Goal: Register for event/course

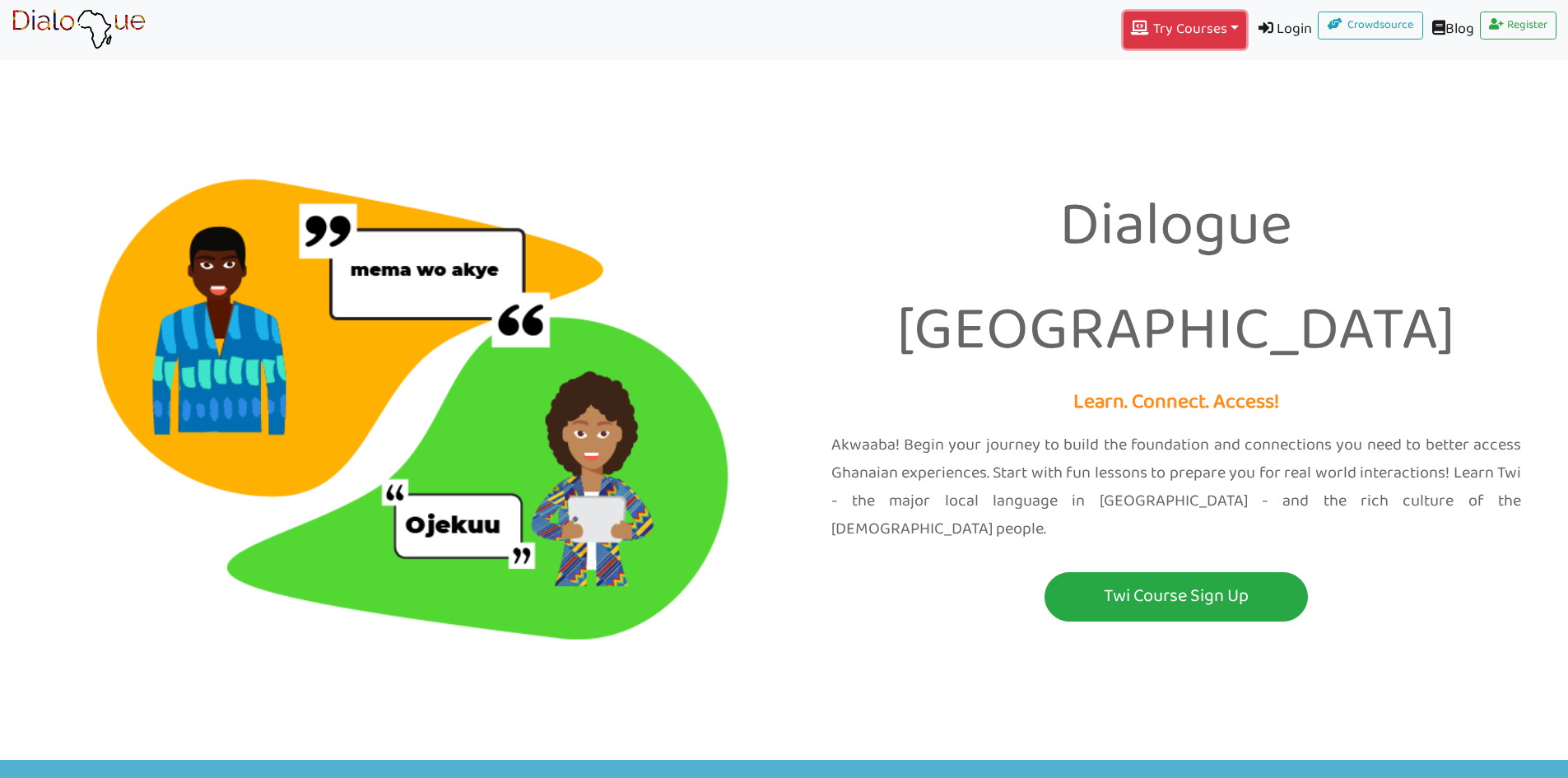
click at [1229, 26] on button "Try Courses Toggle Dropdown" at bounding box center [1184, 30] width 122 height 37
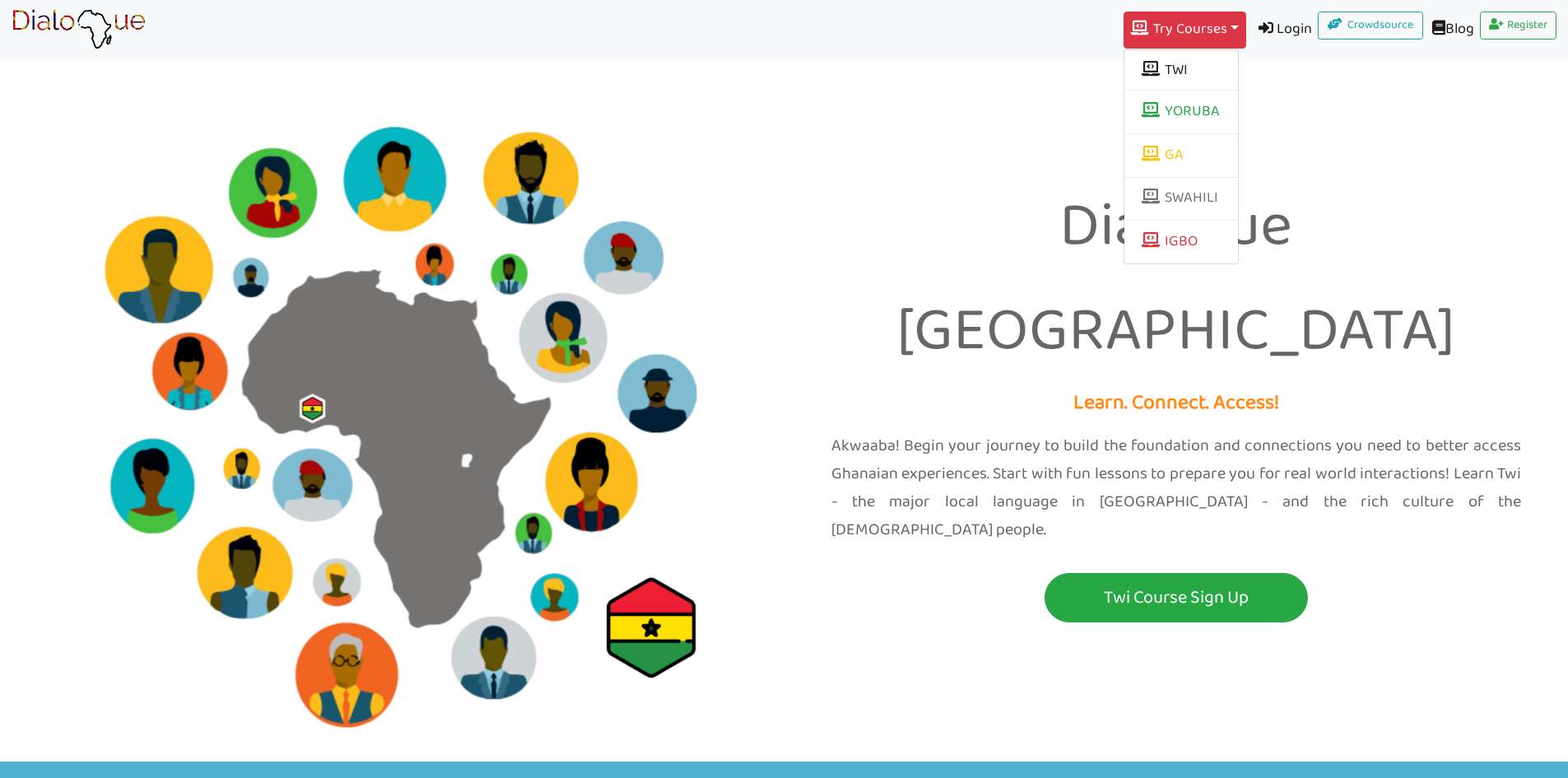
click at [1299, 127] on div "Dialogue Africa Learn. Connect. Access! Akwaaba! Begin your journey to build th…" at bounding box center [784, 380] width 1568 height 762
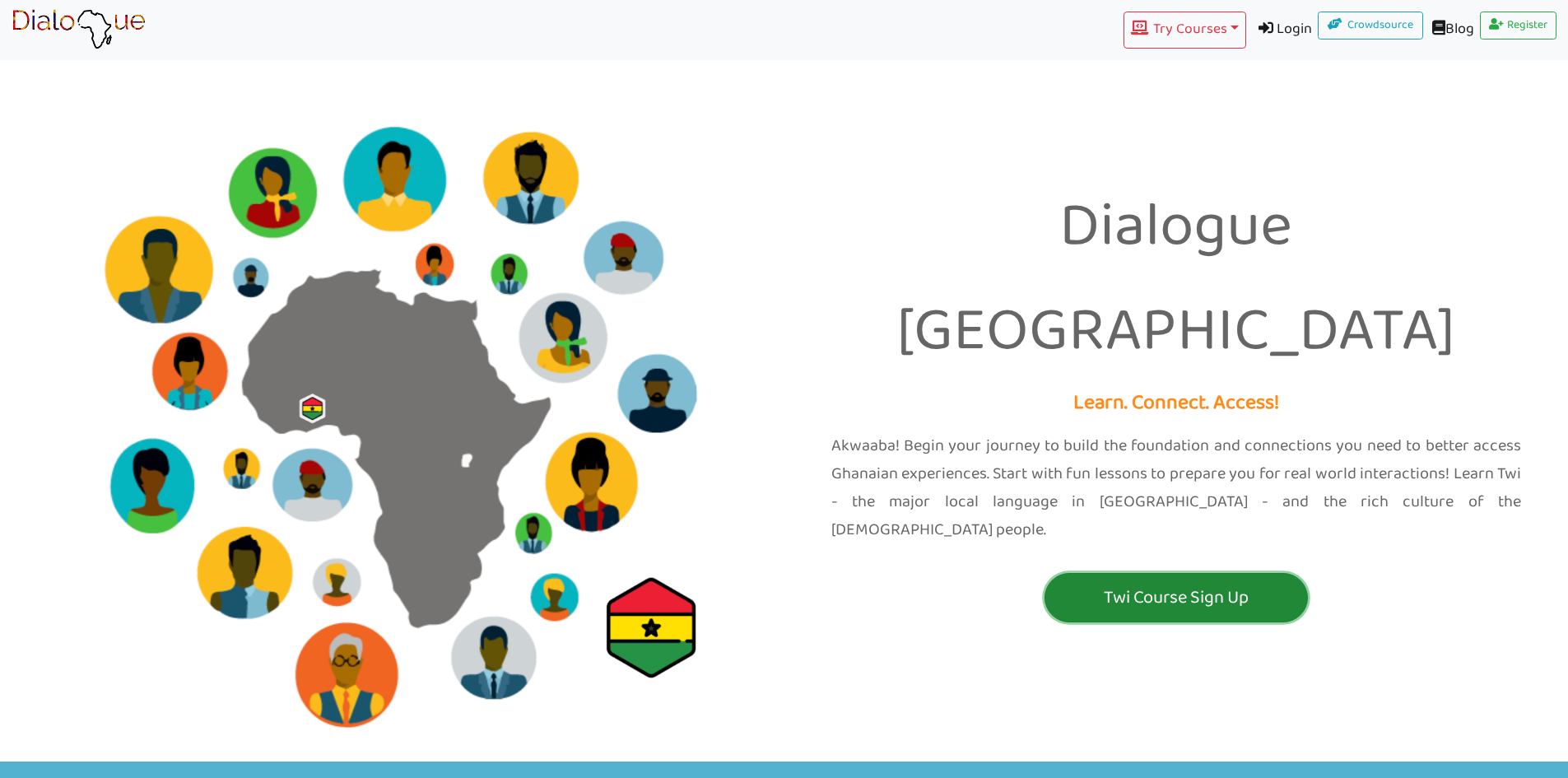
click at [1208, 583] on p "Twi Course Sign Up" at bounding box center [1175, 598] width 255 height 31
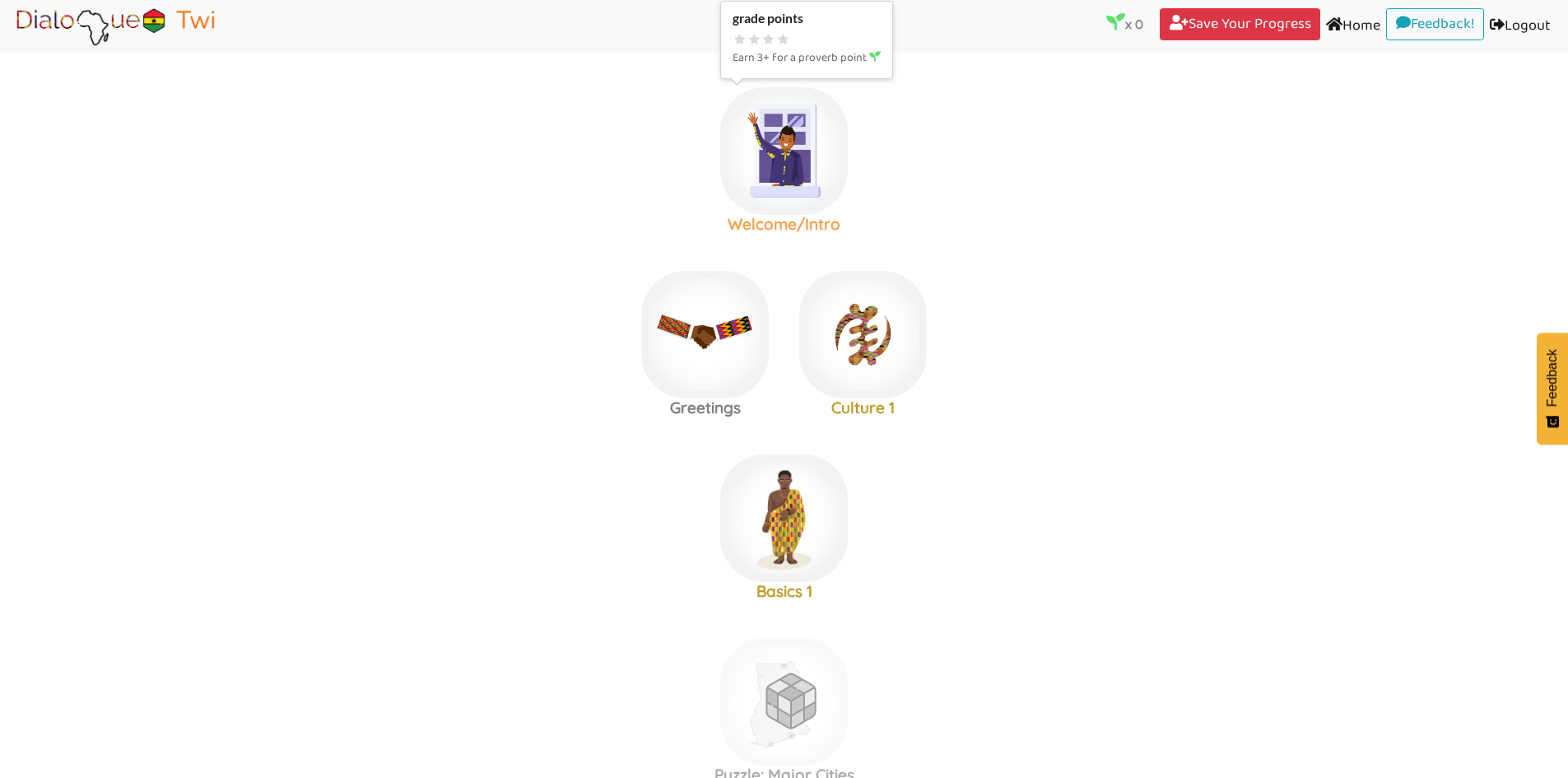
click at [771, 162] on img at bounding box center [784, 151] width 128 height 128
